Goal: Navigation & Orientation: Find specific page/section

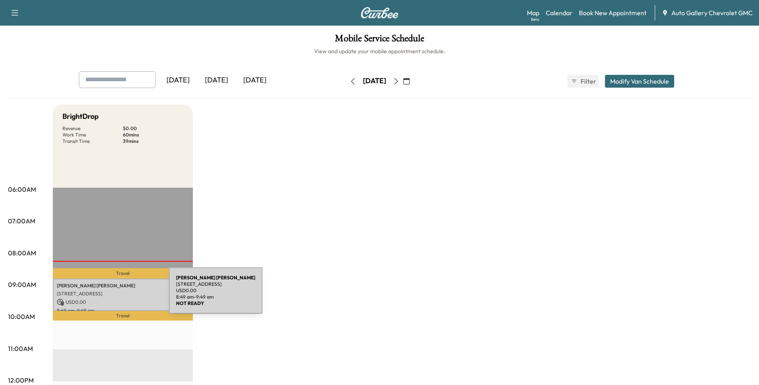
click at [109, 294] on p "[STREET_ADDRESS]" at bounding box center [123, 293] width 132 height 6
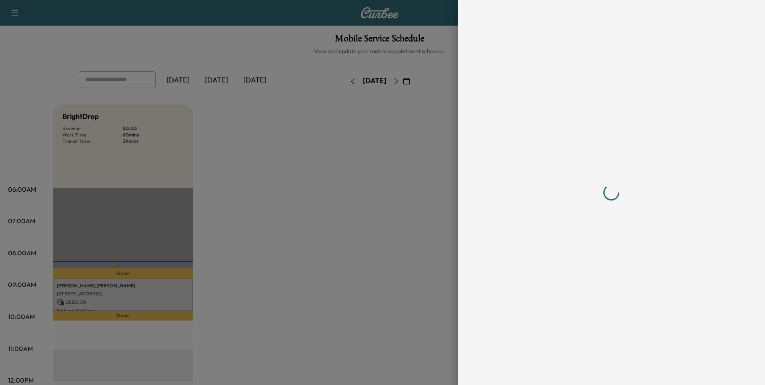
click at [109, 294] on div at bounding box center [382, 192] width 765 height 385
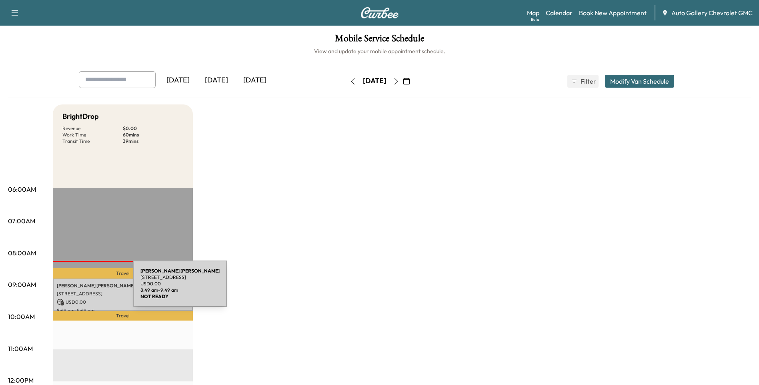
click at [73, 288] on div "[PERSON_NAME] [STREET_ADDRESS] USD 0.00 8:49 am - 9:49 am" at bounding box center [123, 294] width 140 height 32
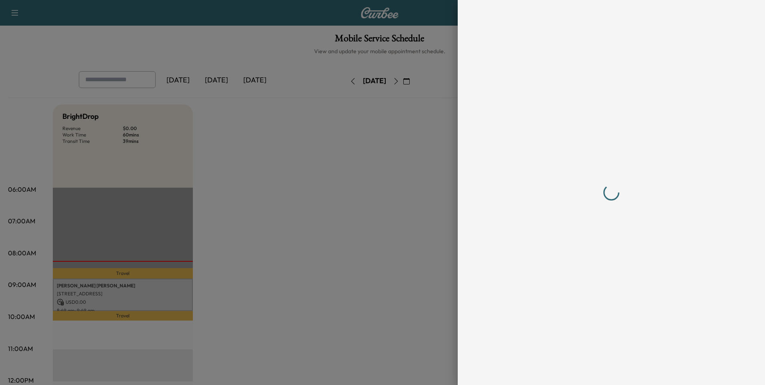
click at [73, 288] on div at bounding box center [382, 192] width 765 height 385
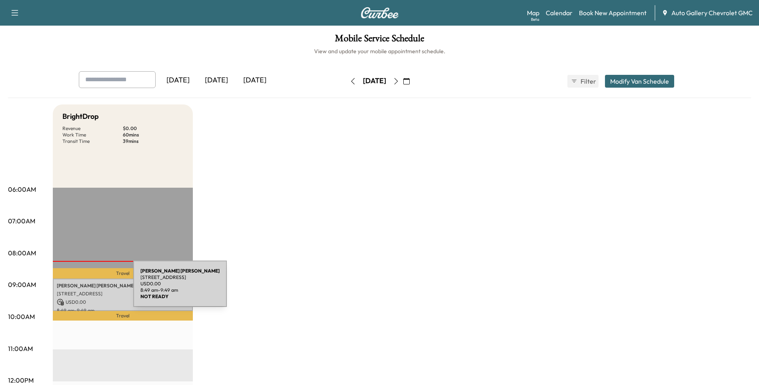
click at [73, 288] on div "[PERSON_NAME] [STREET_ADDRESS] USD 0.00 8:49 am - 9:49 am" at bounding box center [123, 294] width 140 height 32
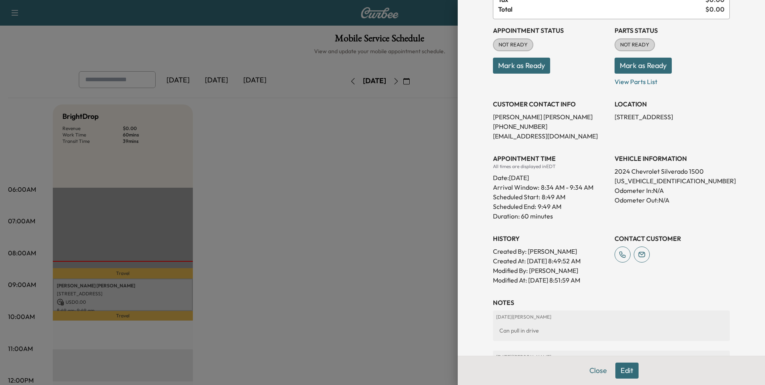
scroll to position [74, 0]
drag, startPoint x: 676, startPoint y: 182, endPoint x: 608, endPoint y: 184, distance: 68.4
click at [608, 184] on div "Appointment Status NOT READY Mark as Ready Parts Status NOT READY Mark as Ready…" at bounding box center [611, 153] width 237 height 266
drag, startPoint x: 608, startPoint y: 184, endPoint x: 616, endPoint y: 180, distance: 8.8
copy p "[US_VEHICLE_IDENTIFICATION_NUMBER]"
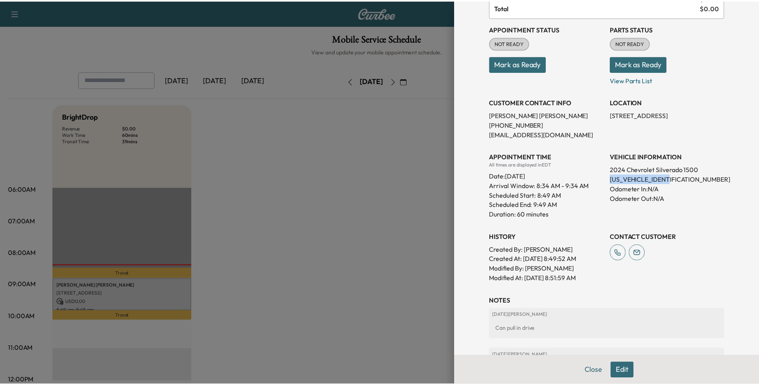
scroll to position [0, 0]
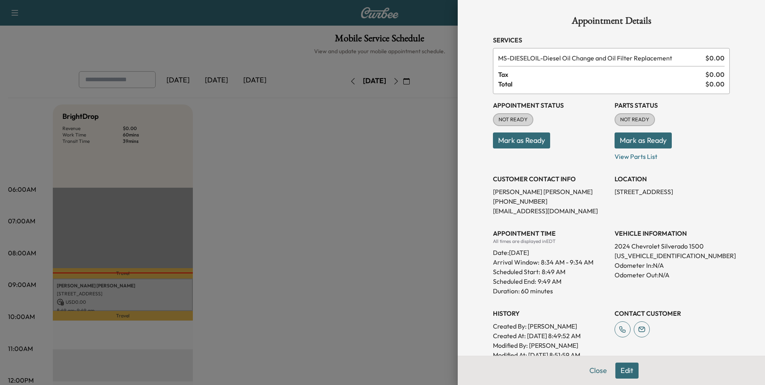
click at [320, 178] on div at bounding box center [382, 192] width 765 height 385
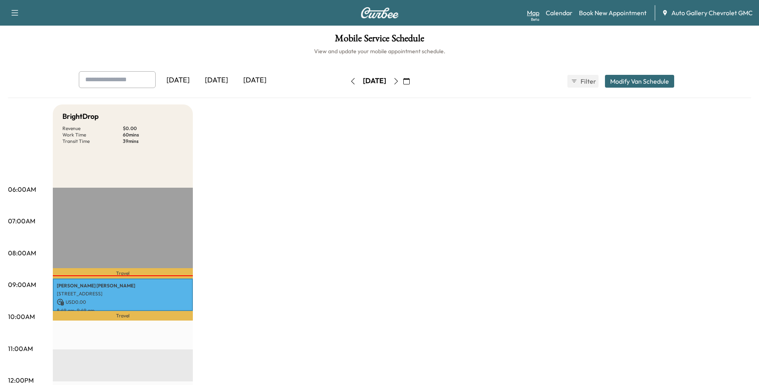
click at [532, 11] on link "Map Beta" at bounding box center [533, 13] width 12 height 10
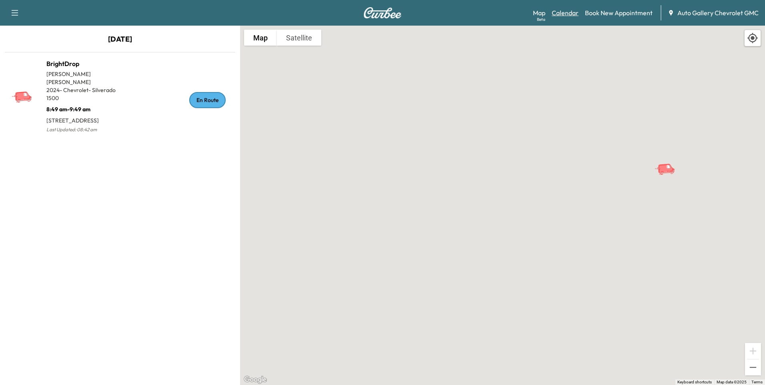
click at [564, 14] on link "Calendar" at bounding box center [565, 13] width 27 height 10
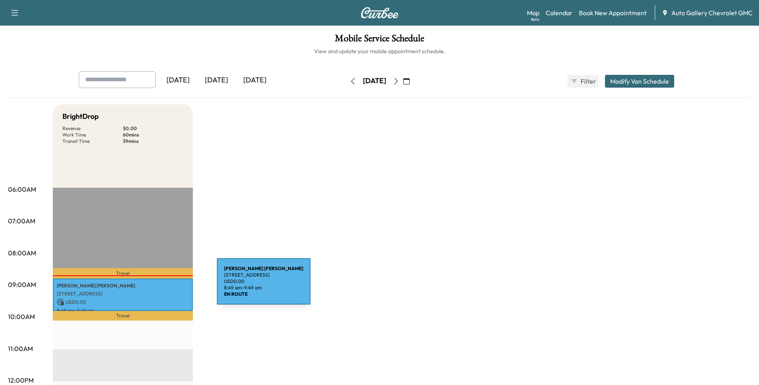
click at [157, 286] on p "[PERSON_NAME]" at bounding box center [123, 285] width 132 height 6
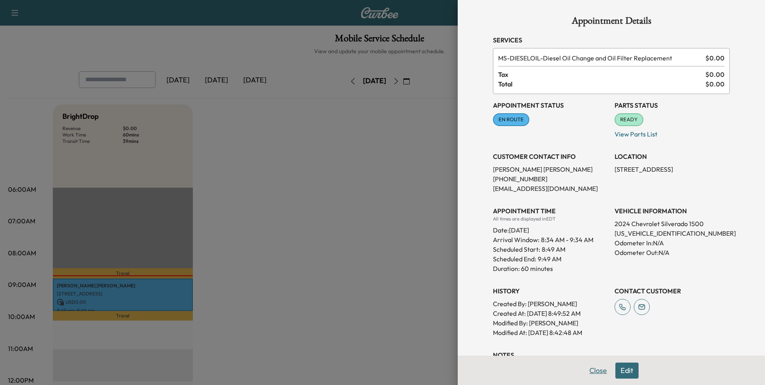
click at [596, 368] on button "Close" at bounding box center [598, 370] width 28 height 16
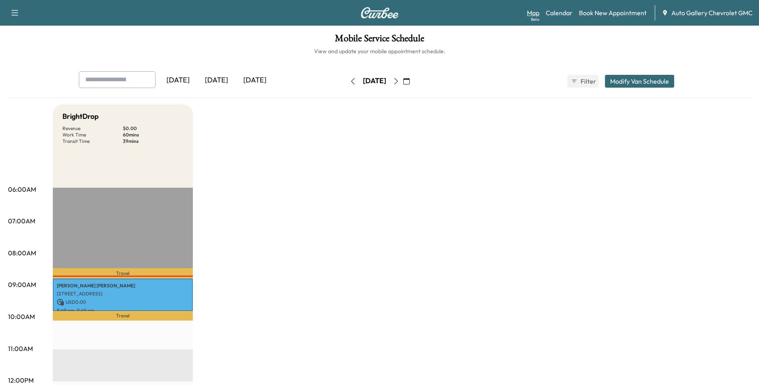
click at [535, 12] on link "Map Beta" at bounding box center [533, 13] width 12 height 10
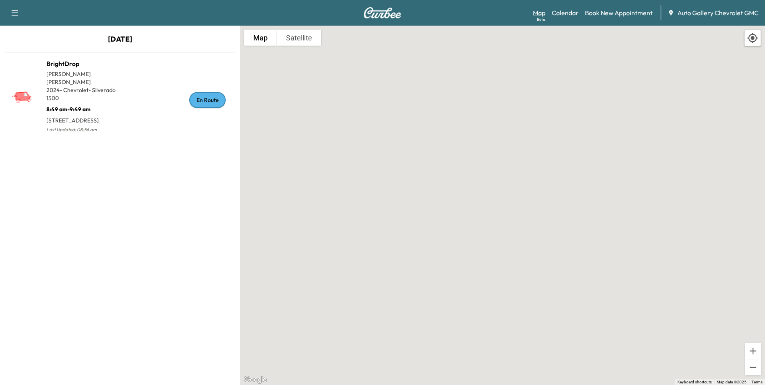
click at [542, 14] on link "Map Beta" at bounding box center [539, 13] width 12 height 10
click at [615, 15] on link "Book New Appointment" at bounding box center [619, 13] width 68 height 10
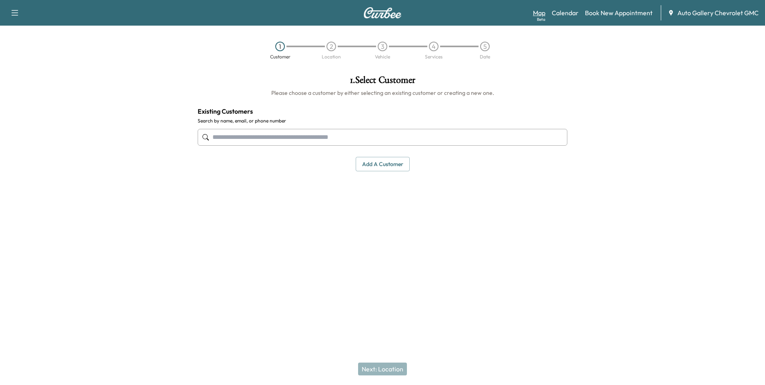
click at [538, 14] on link "Map Beta" at bounding box center [539, 13] width 12 height 10
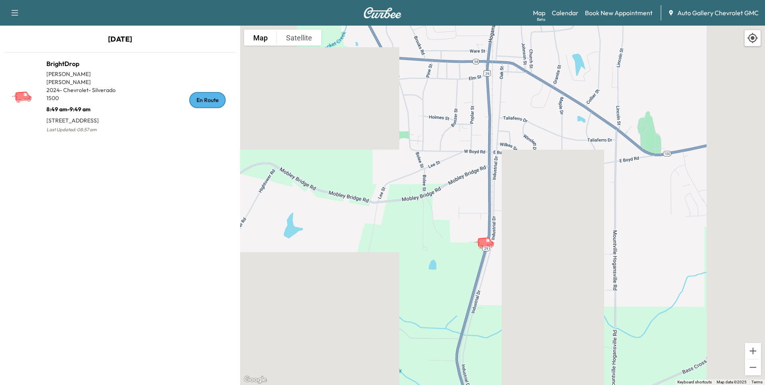
drag, startPoint x: 578, startPoint y: 122, endPoint x: 544, endPoint y: 221, distance: 104.8
click at [544, 221] on div "To activate drag with keyboard, press Alt + Enter. Once in keyboard drag state,…" at bounding box center [502, 205] width 525 height 359
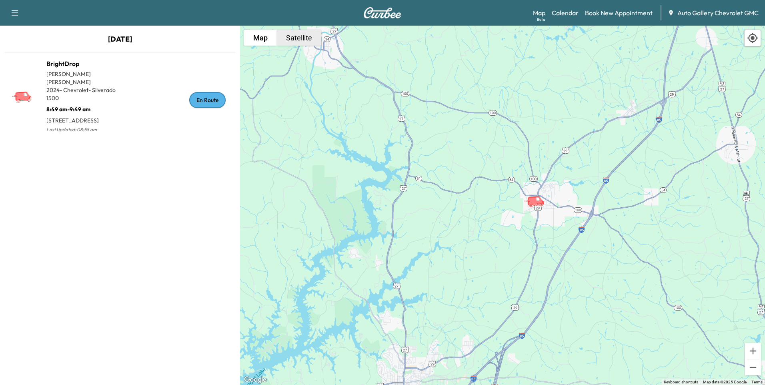
click at [308, 36] on button "Satellite" at bounding box center [299, 38] width 44 height 16
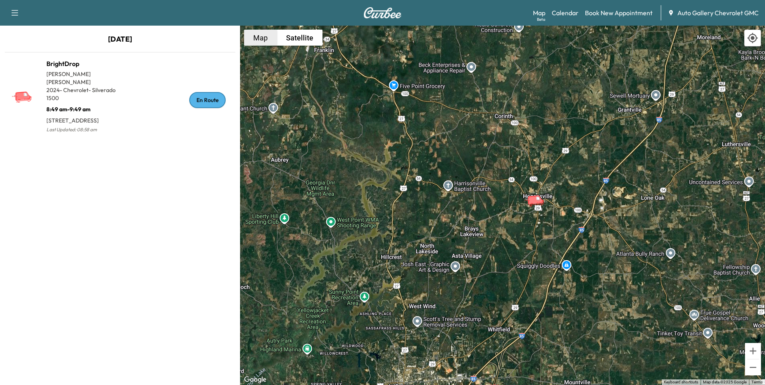
click at [266, 34] on button "Map" at bounding box center [260, 38] width 33 height 16
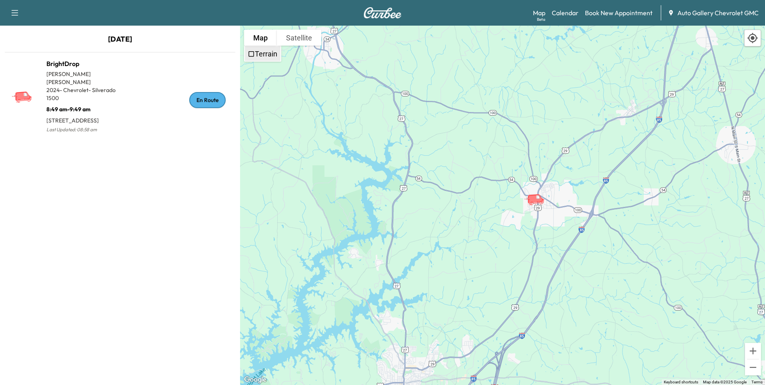
click at [250, 54] on span "Terrain" at bounding box center [251, 53] width 7 height 7
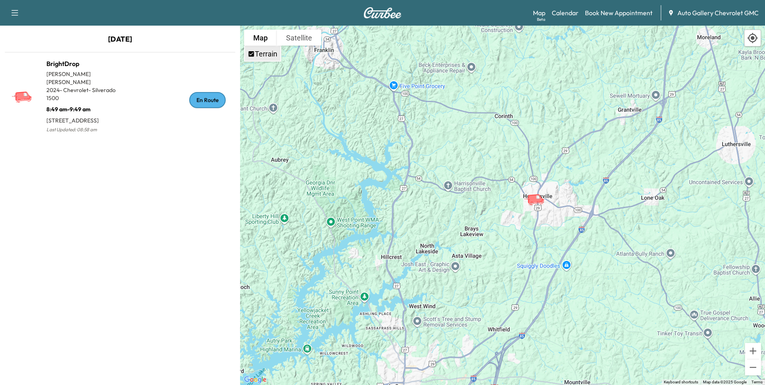
click at [250, 54] on span "Terrain" at bounding box center [251, 53] width 7 height 7
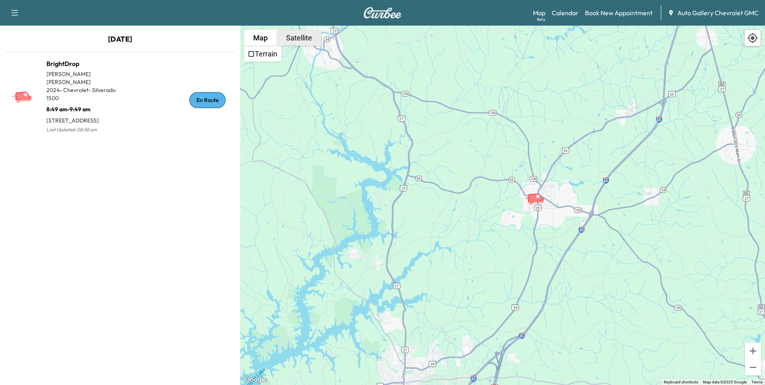
click at [298, 39] on button "Satellite" at bounding box center [299, 38] width 44 height 16
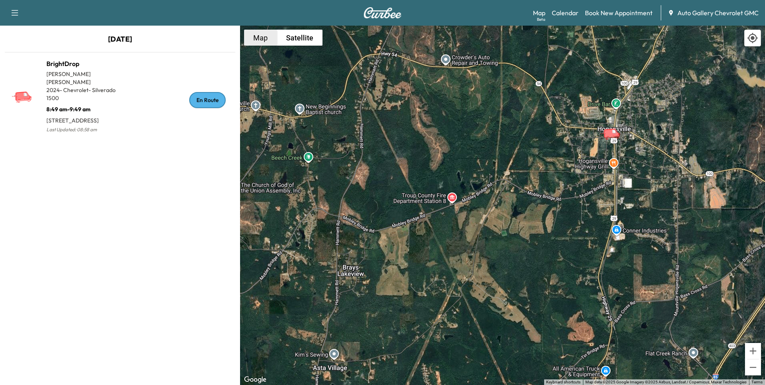
click at [268, 40] on button "Map" at bounding box center [260, 38] width 33 height 16
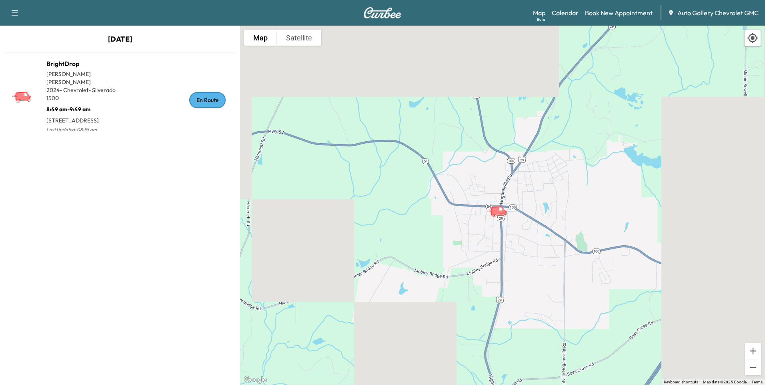
drag, startPoint x: 479, startPoint y: 136, endPoint x: 364, endPoint y: 213, distance: 138.2
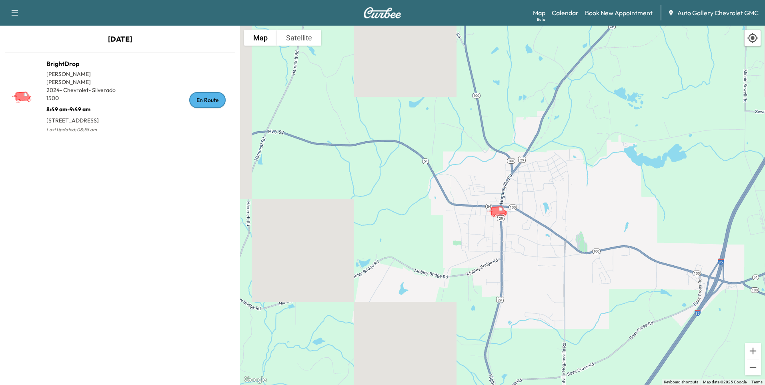
click at [364, 213] on div "To activate drag with keyboard, press Alt + Enter. Once in keyboard drag state,…" at bounding box center [502, 205] width 525 height 359
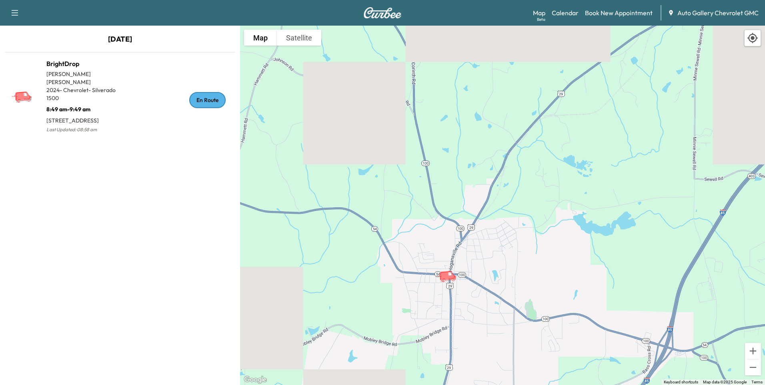
drag, startPoint x: 412, startPoint y: 193, endPoint x: 362, endPoint y: 262, distance: 85.0
click at [362, 262] on div "To activate drag with keyboard, press Alt + Enter. Once in keyboard drag state,…" at bounding box center [502, 205] width 525 height 359
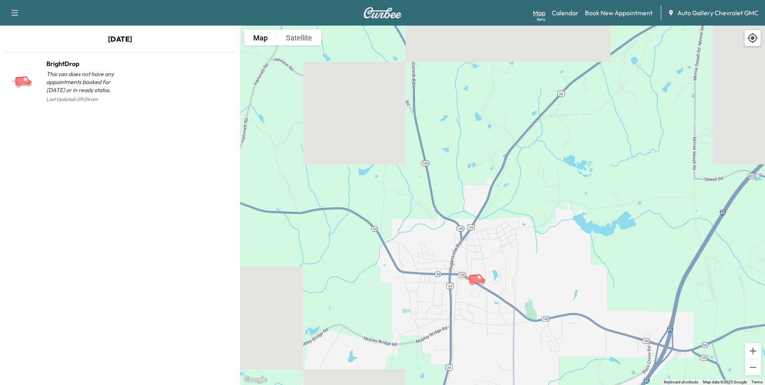
click at [542, 14] on link "Map Beta" at bounding box center [539, 13] width 12 height 10
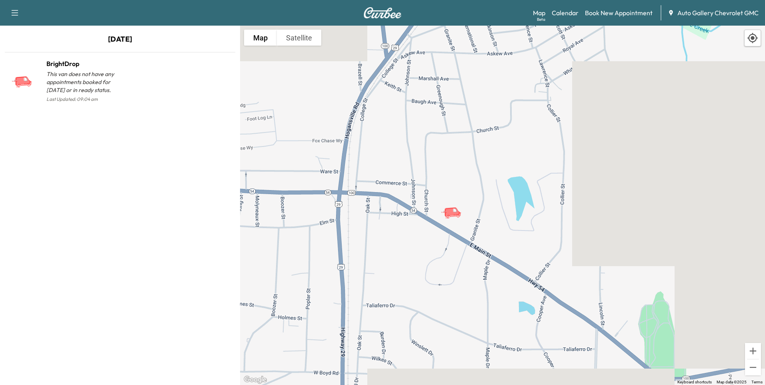
drag, startPoint x: 411, startPoint y: 300, endPoint x: 492, endPoint y: 183, distance: 141.9
click at [492, 183] on div "To activate drag with keyboard, press Alt + Enter. Once in keyboard drag state,…" at bounding box center [502, 205] width 525 height 359
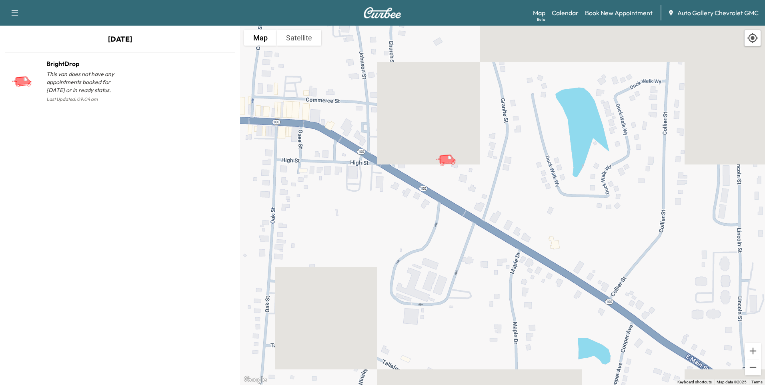
drag, startPoint x: 459, startPoint y: 242, endPoint x: 502, endPoint y: 201, distance: 59.1
click at [502, 201] on div "To activate drag with keyboard, press Alt + Enter. Once in keyboard drag state,…" at bounding box center [502, 205] width 525 height 359
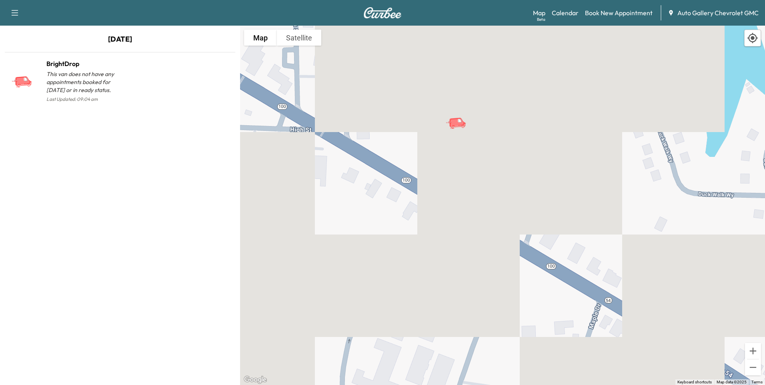
drag, startPoint x: 437, startPoint y: 171, endPoint x: 479, endPoint y: 194, distance: 47.8
click at [479, 194] on div "To activate drag with keyboard, press Alt + Enter. Once in keyboard drag state,…" at bounding box center [502, 205] width 525 height 359
click at [571, 15] on link "Calendar" at bounding box center [565, 13] width 27 height 10
